Goal: Information Seeking & Learning: Learn about a topic

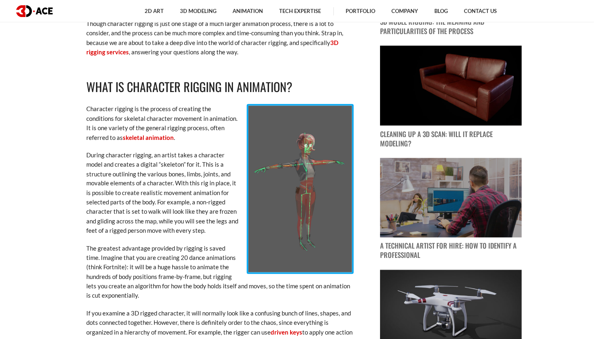
scroll to position [560, 0]
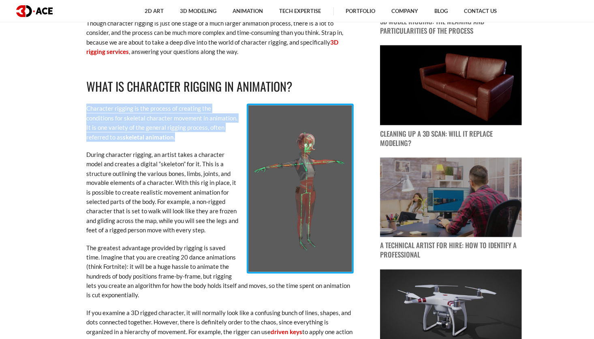
drag, startPoint x: 139, startPoint y: 141, endPoint x: 81, endPoint y: 104, distance: 68.4
drag, startPoint x: 81, startPoint y: 104, endPoint x: 106, endPoint y: 113, distance: 27.2
copy p "Character rigging is the process of creating the conditions for skeletal charac…"
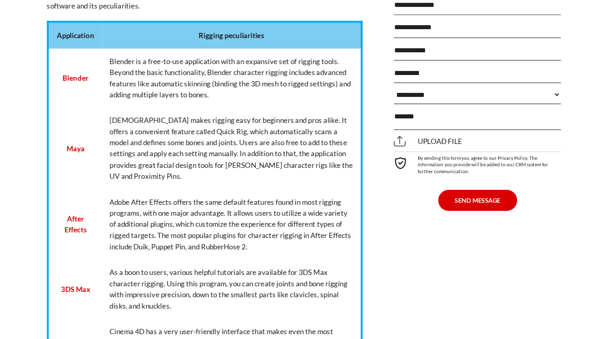
scroll to position [0, 0]
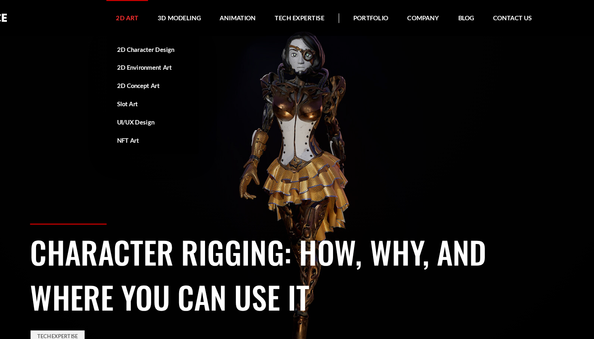
click at [150, 18] on link "2D Art" at bounding box center [154, 15] width 35 height 30
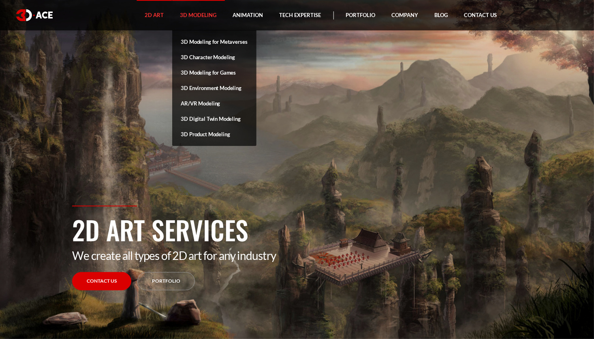
click at [190, 18] on link "3D Modeling" at bounding box center [198, 15] width 53 height 30
